Goal: Find specific page/section: Find specific page/section

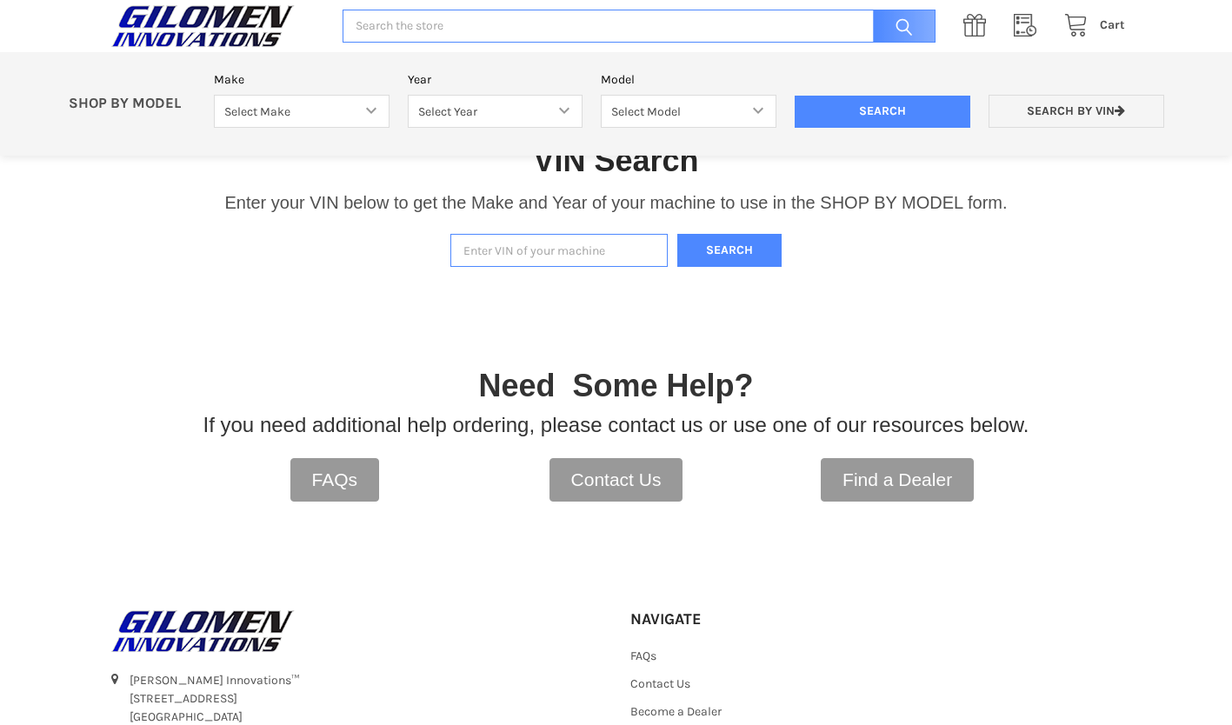
click at [552, 262] on input "Enter VIN of your machine" at bounding box center [558, 251] width 217 height 34
type input "3nsrge998hh001690"
click at [726, 260] on button "Search" at bounding box center [729, 251] width 104 height 34
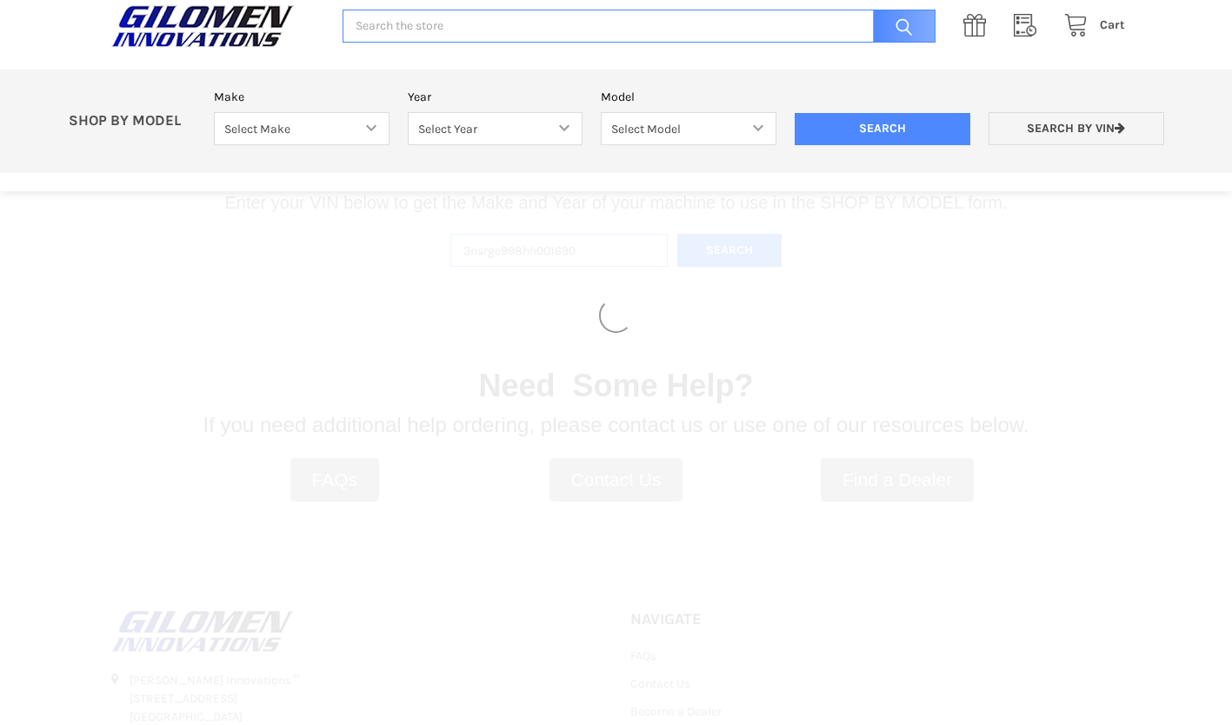
select select "353"
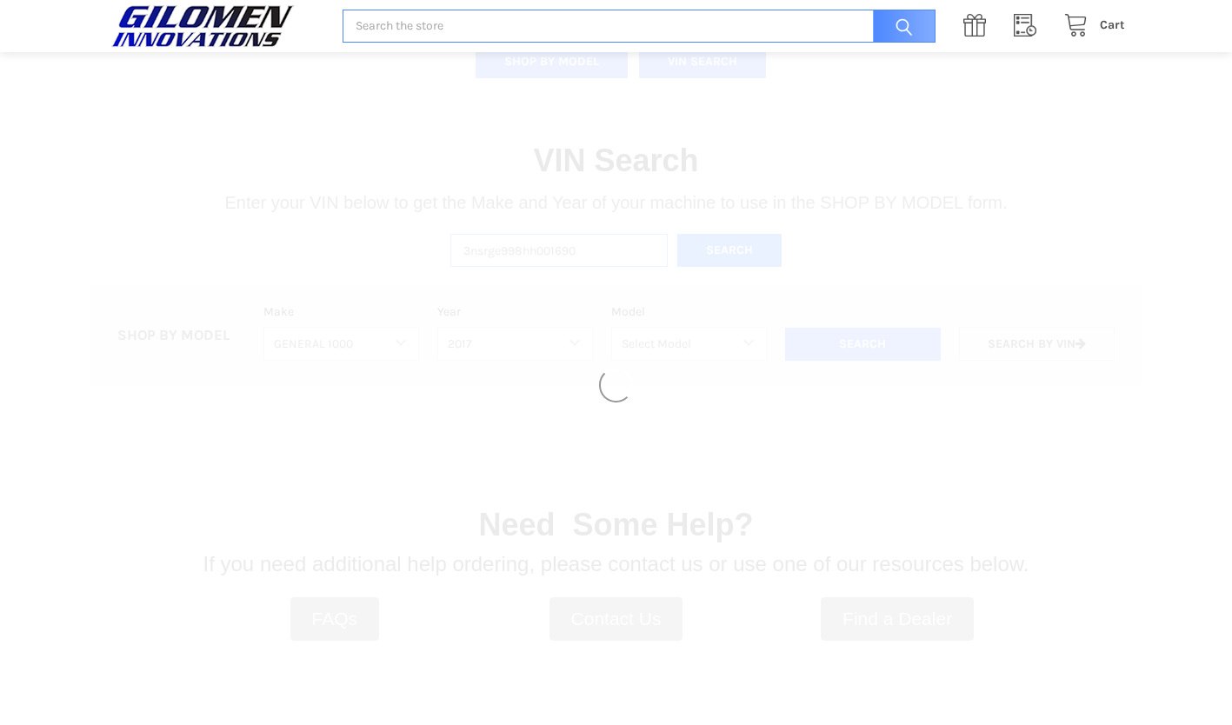
select select "355"
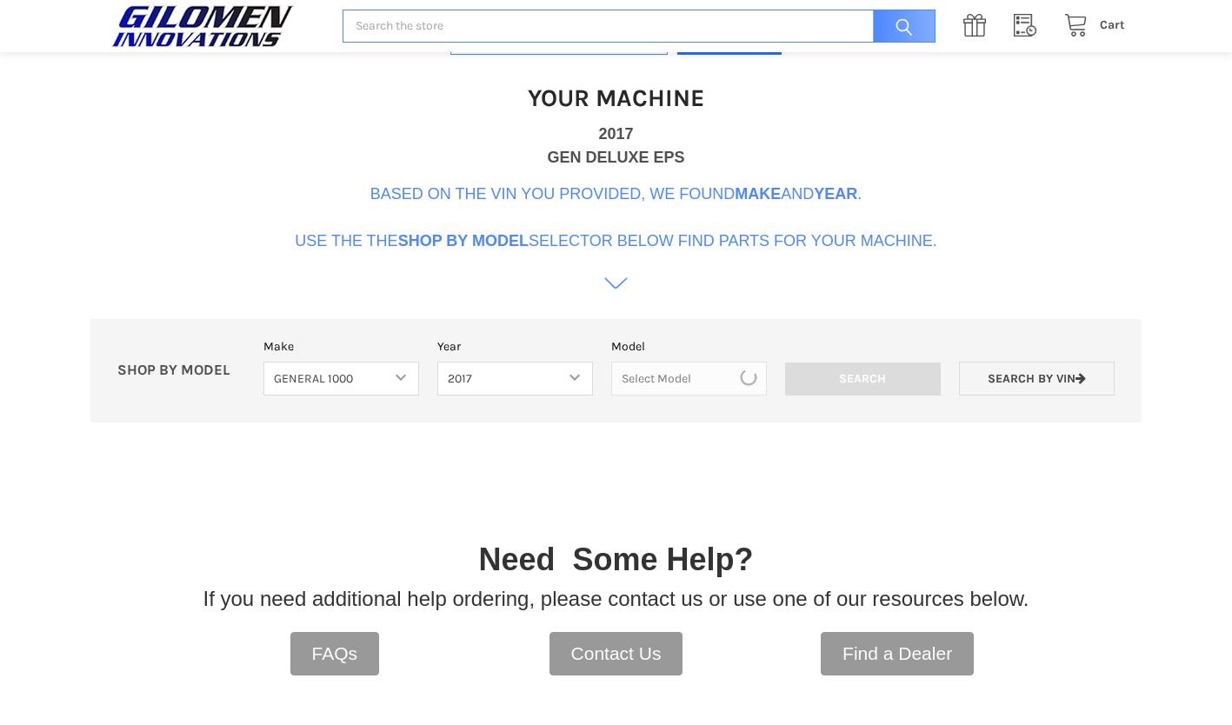
scroll to position [532, 0]
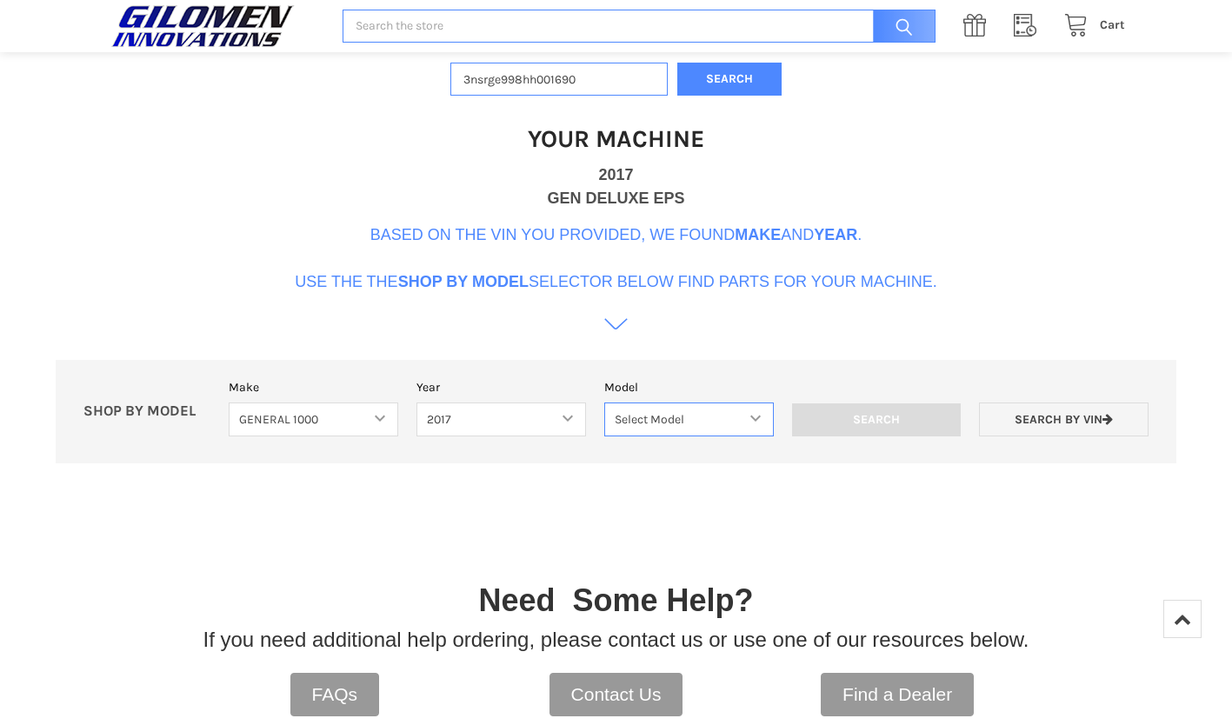
click at [757, 415] on select "Select Model General 1000 General 1000 4 Passenger" at bounding box center [688, 419] width 169 height 34
select select "189"
click at [604, 402] on select "Select Model General 1000 General 1000 4 Passenger" at bounding box center [688, 419] width 169 height 34
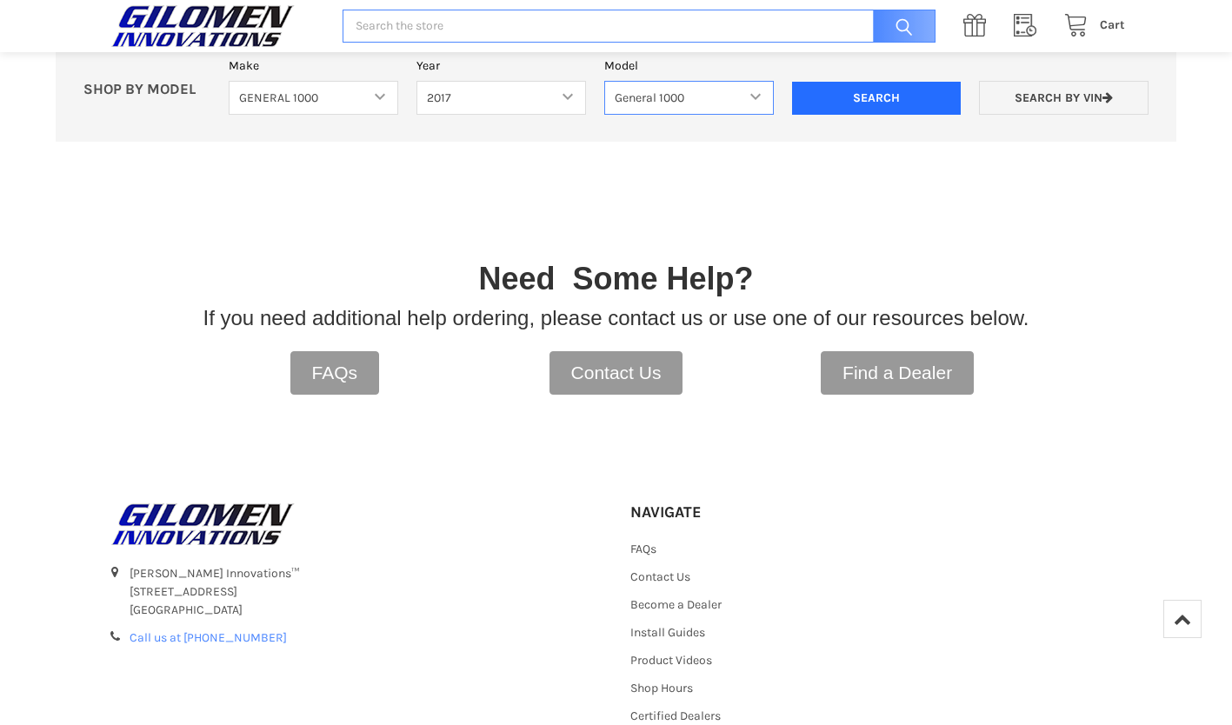
scroll to position [850, 0]
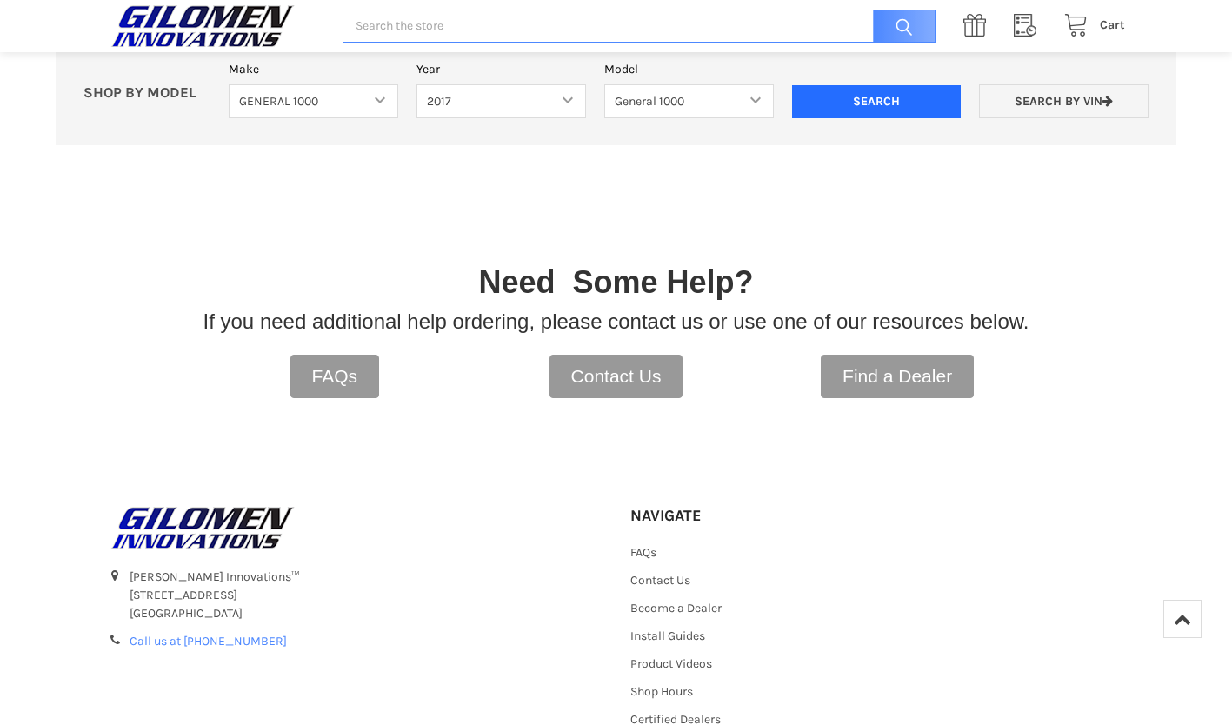
click at [851, 114] on input "Search" at bounding box center [876, 101] width 169 height 33
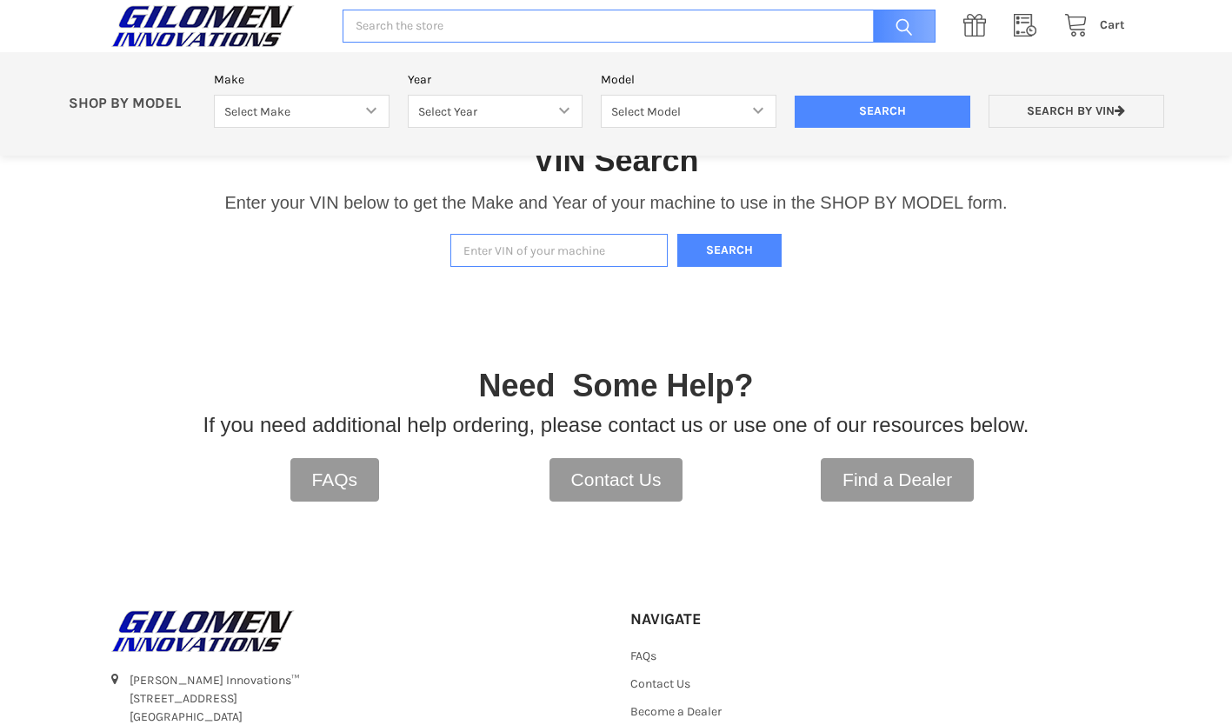
click at [506, 256] on input "Enter VIN of your machine" at bounding box center [558, 251] width 217 height 34
type input "3nsrge998hh001690"
click at [734, 258] on button "Search" at bounding box center [729, 251] width 104 height 34
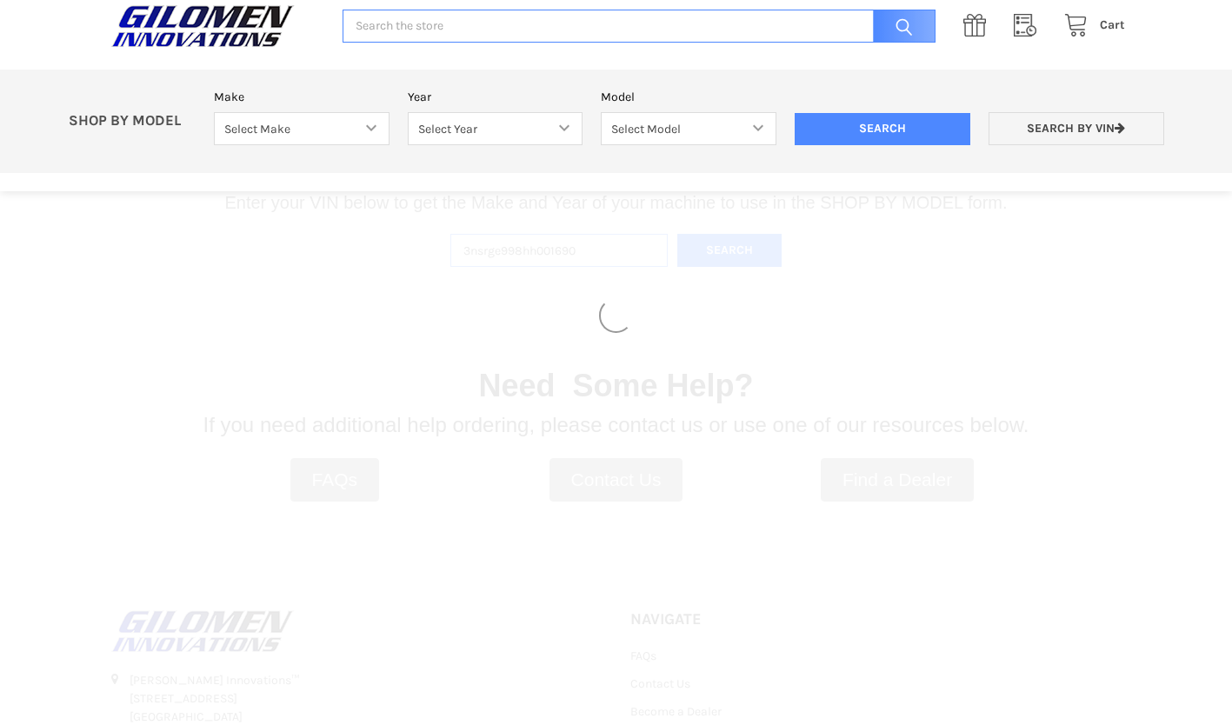
select select "353"
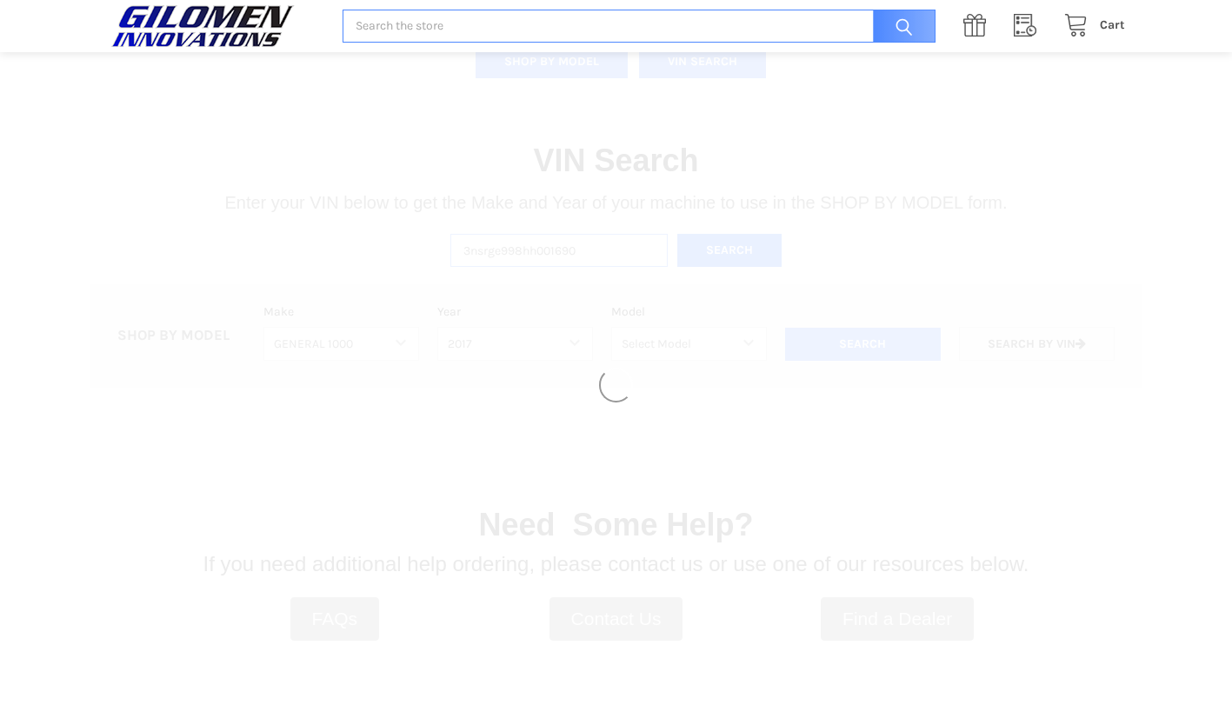
select select "355"
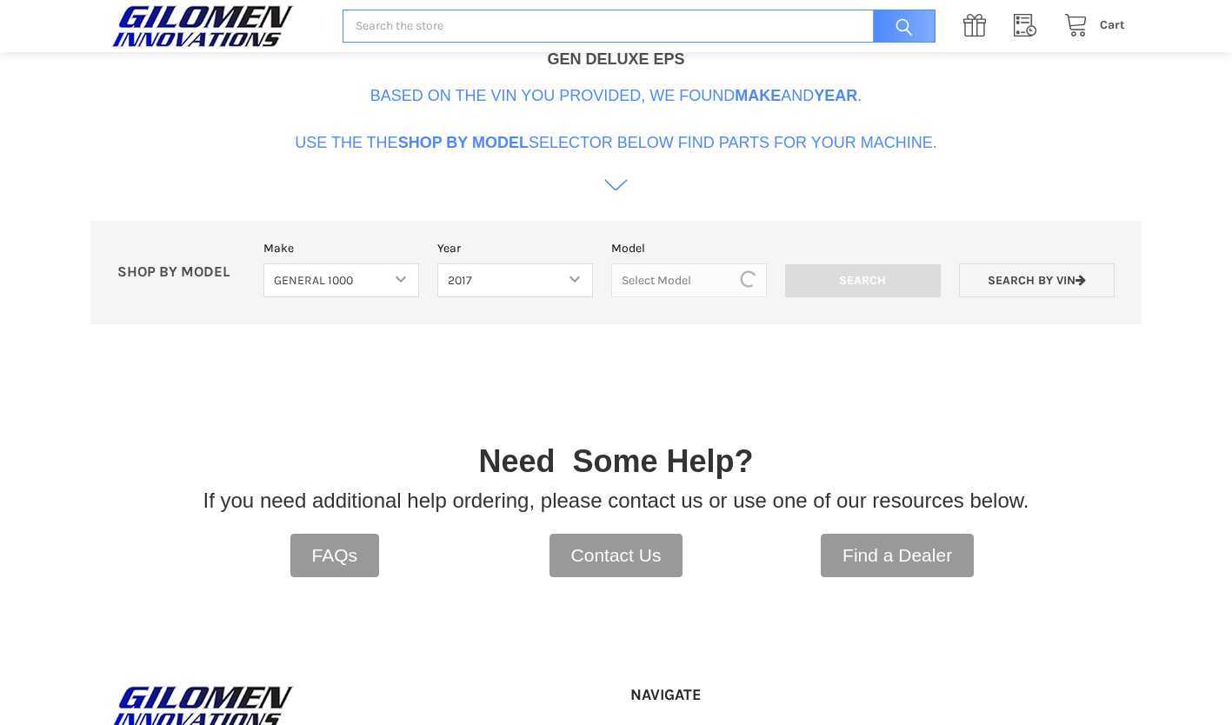
scroll to position [532, 0]
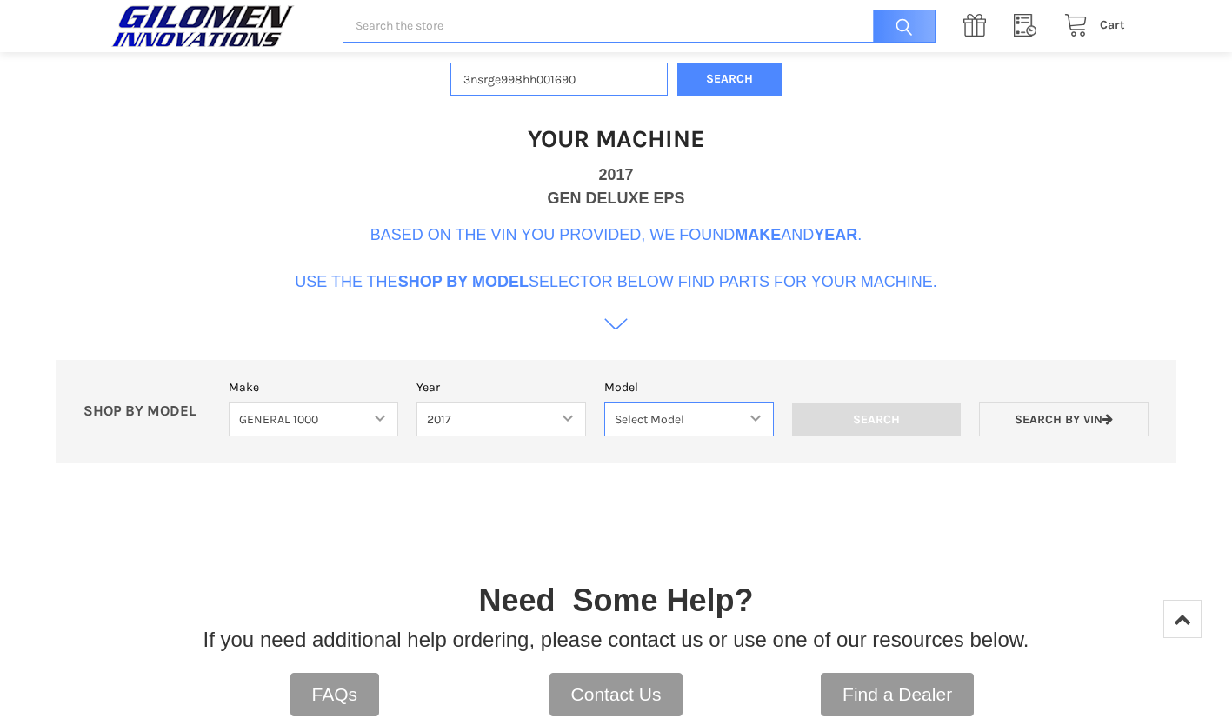
click at [751, 420] on select "Select Model General 1000 General 1000 4 Passenger" at bounding box center [688, 419] width 169 height 34
select select "189"
click at [604, 402] on select "Select Model General 1000 General 1000 4 Passenger" at bounding box center [688, 419] width 169 height 34
click at [711, 462] on div "SHOP BY MODEL Make Select Make Bobcat UTV Gravely UTV ACE 900 RANGER 570 Ranger…" at bounding box center [615, 411] width 1119 height 103
click at [916, 412] on input "Search" at bounding box center [876, 419] width 169 height 33
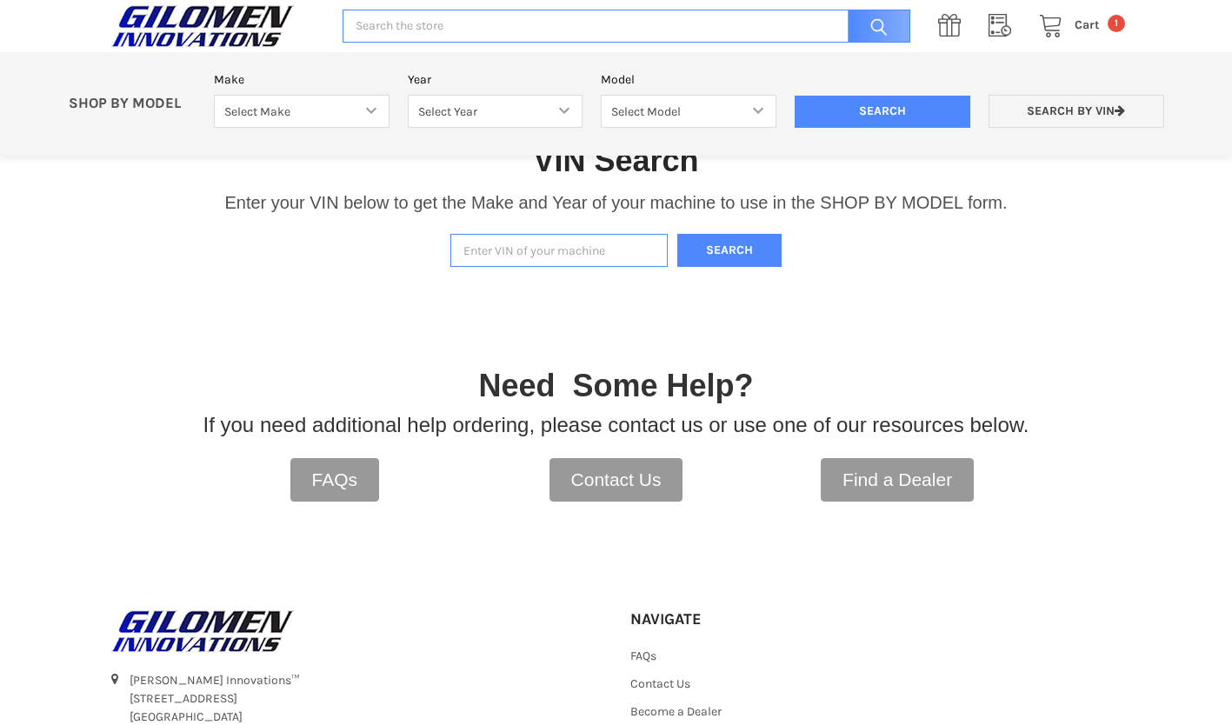
click at [576, 260] on input "Enter VIN of your machine" at bounding box center [558, 251] width 217 height 34
type input "3nsrge998hh001690"
click at [770, 251] on button "Search" at bounding box center [729, 251] width 104 height 34
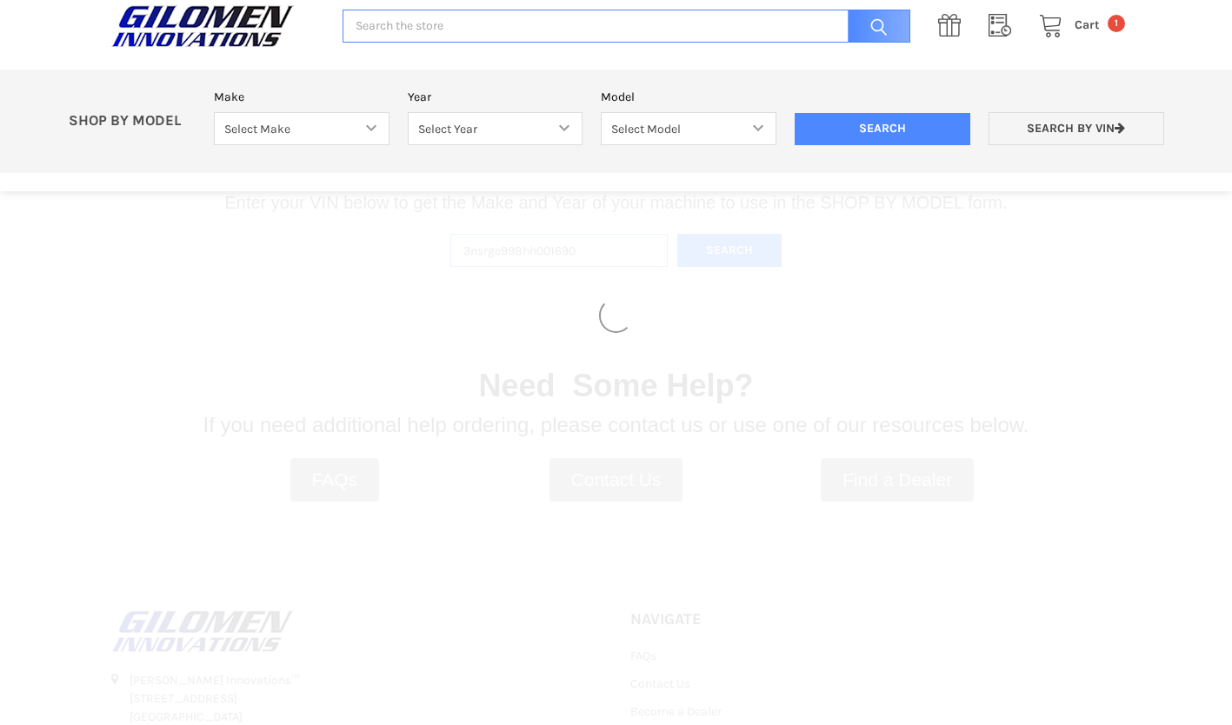
select select "353"
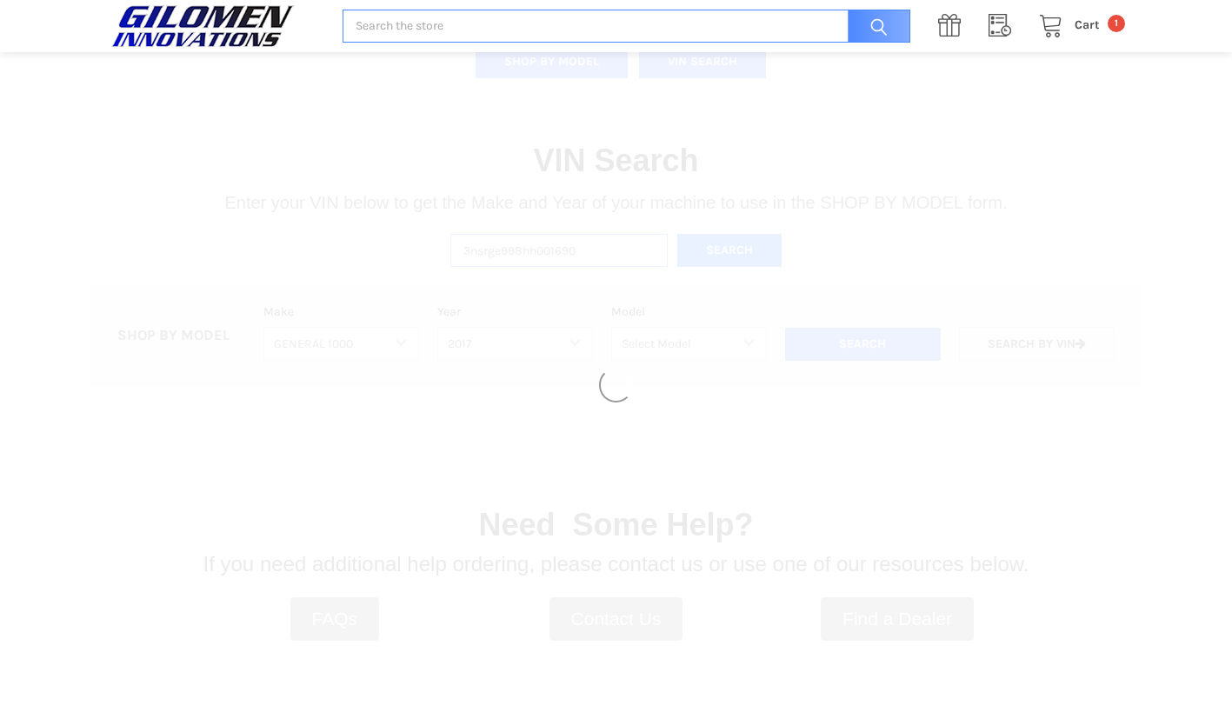
select select "355"
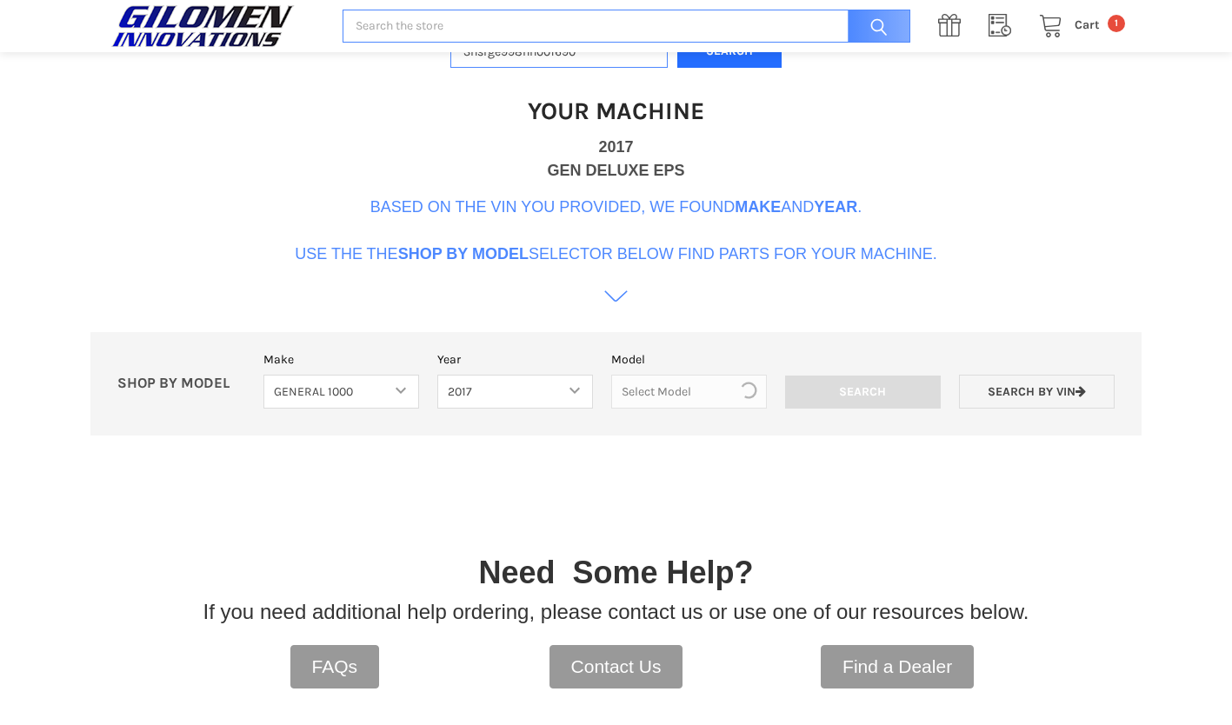
scroll to position [532, 0]
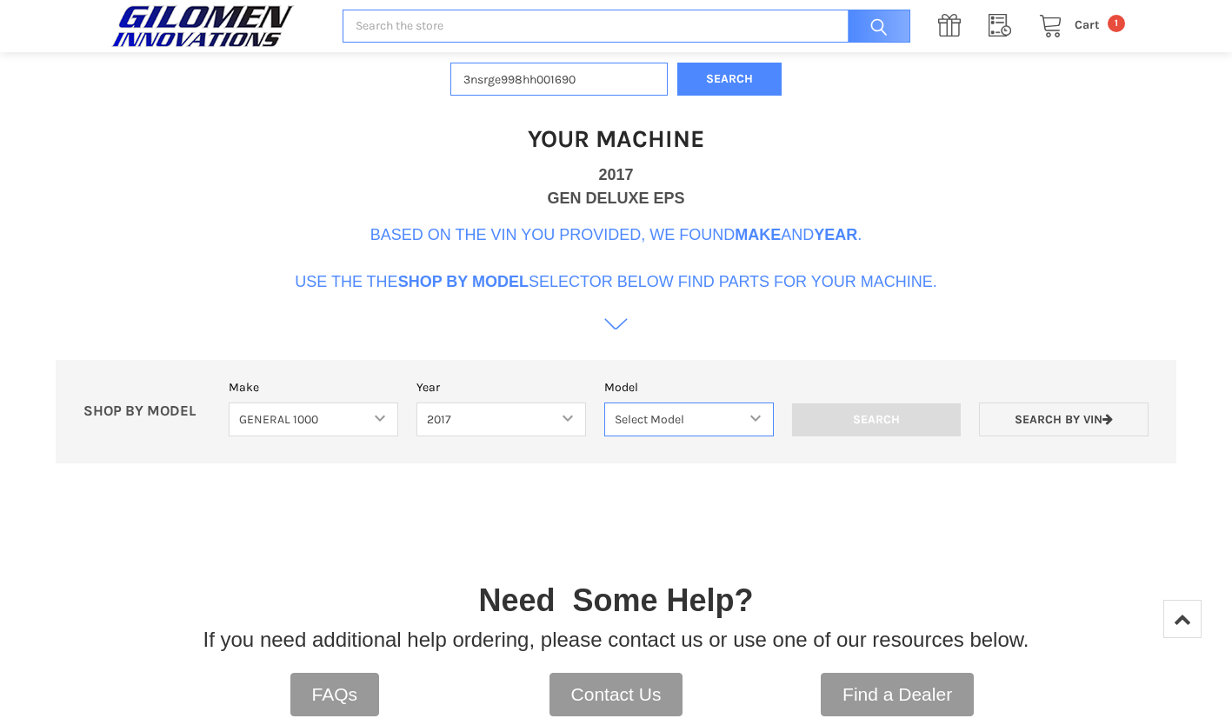
click at [748, 420] on select "Select Model General 1000 General 1000 4 Passenger" at bounding box center [688, 419] width 169 height 34
select select "189"
click at [604, 402] on select "Select Model General 1000 General 1000 4 Passenger" at bounding box center [688, 419] width 169 height 34
click at [676, 470] on div "VIN Search Enter your VIN below to get the Make and Year of your machine to use…" at bounding box center [616, 207] width 1232 height 566
click at [907, 421] on input "Search" at bounding box center [876, 419] width 169 height 33
